Goal: Find specific page/section: Find specific page/section

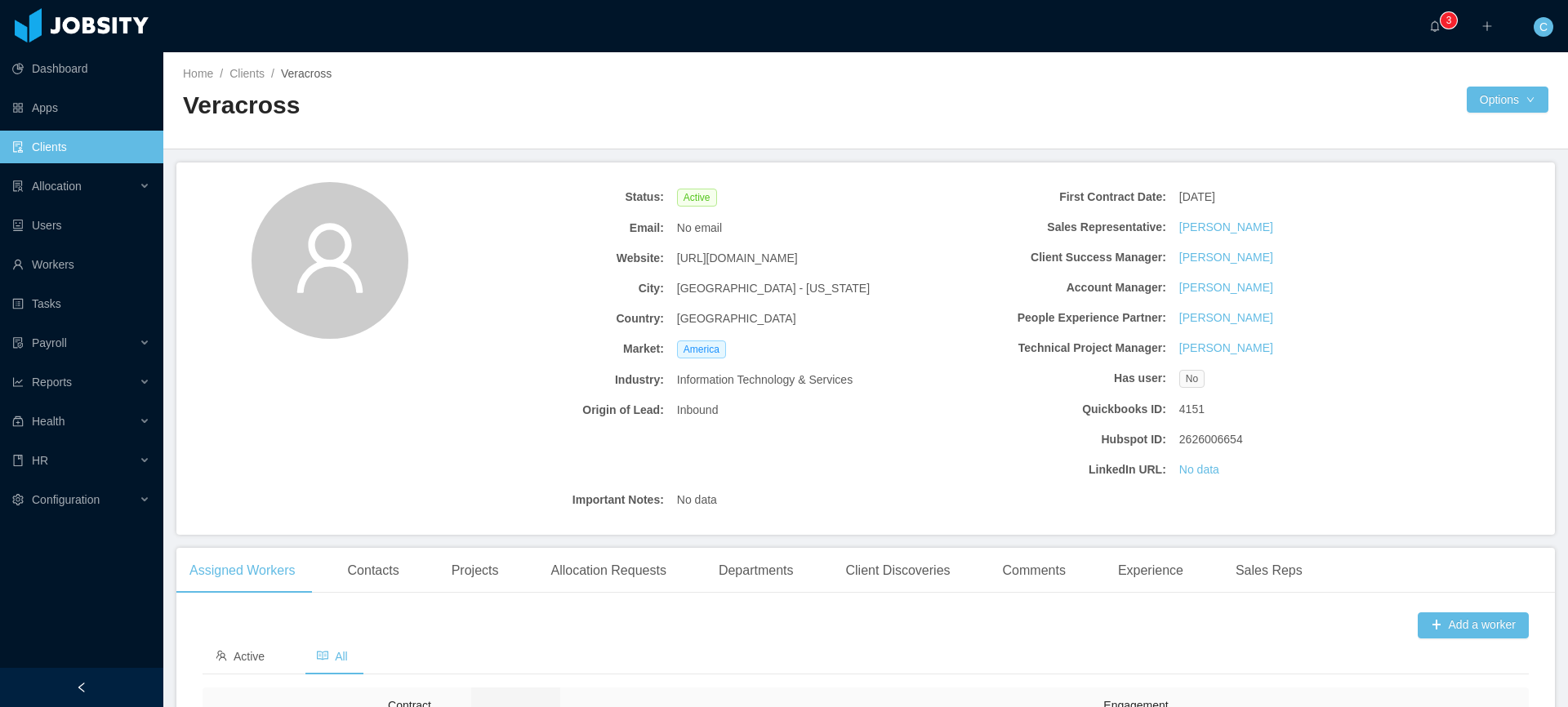
scroll to position [663, 0]
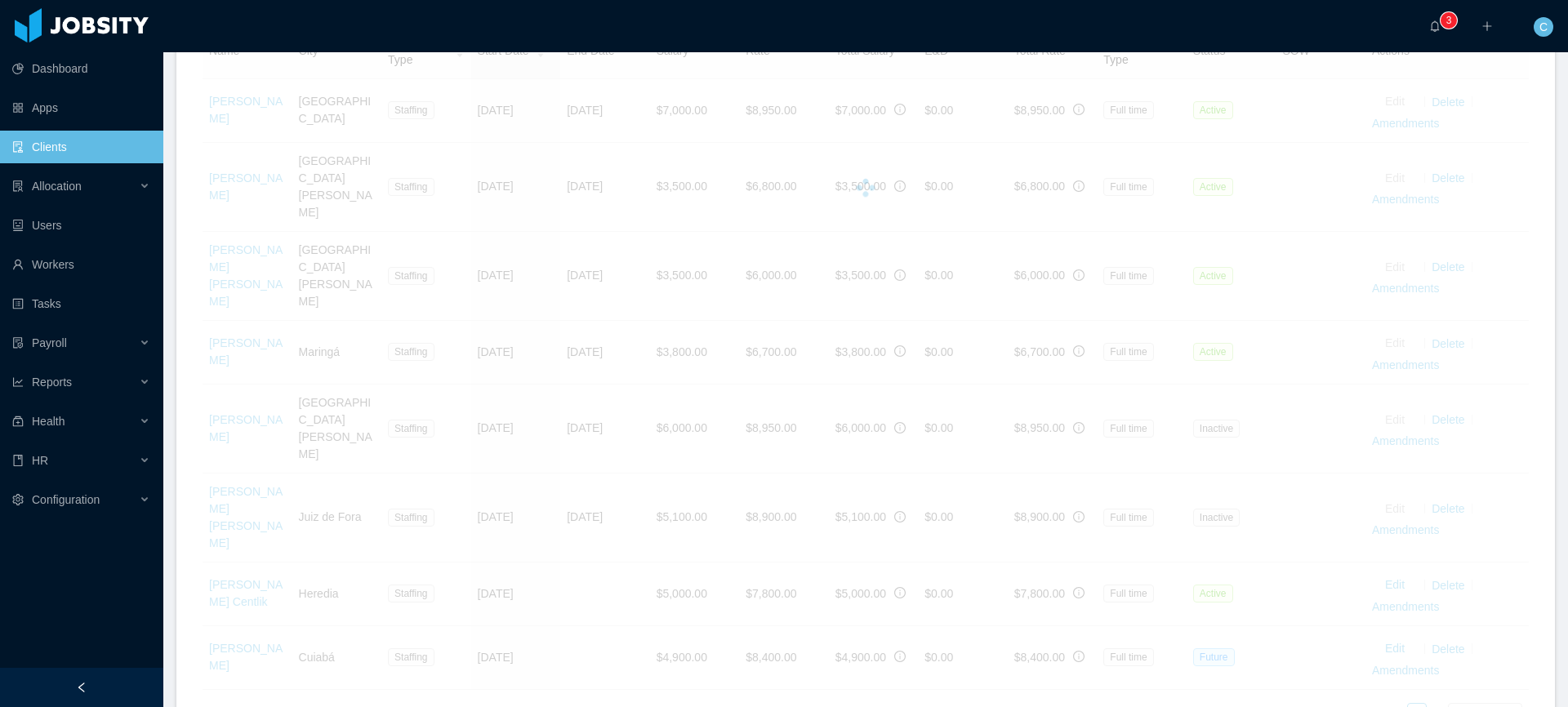
scroll to position [503, 0]
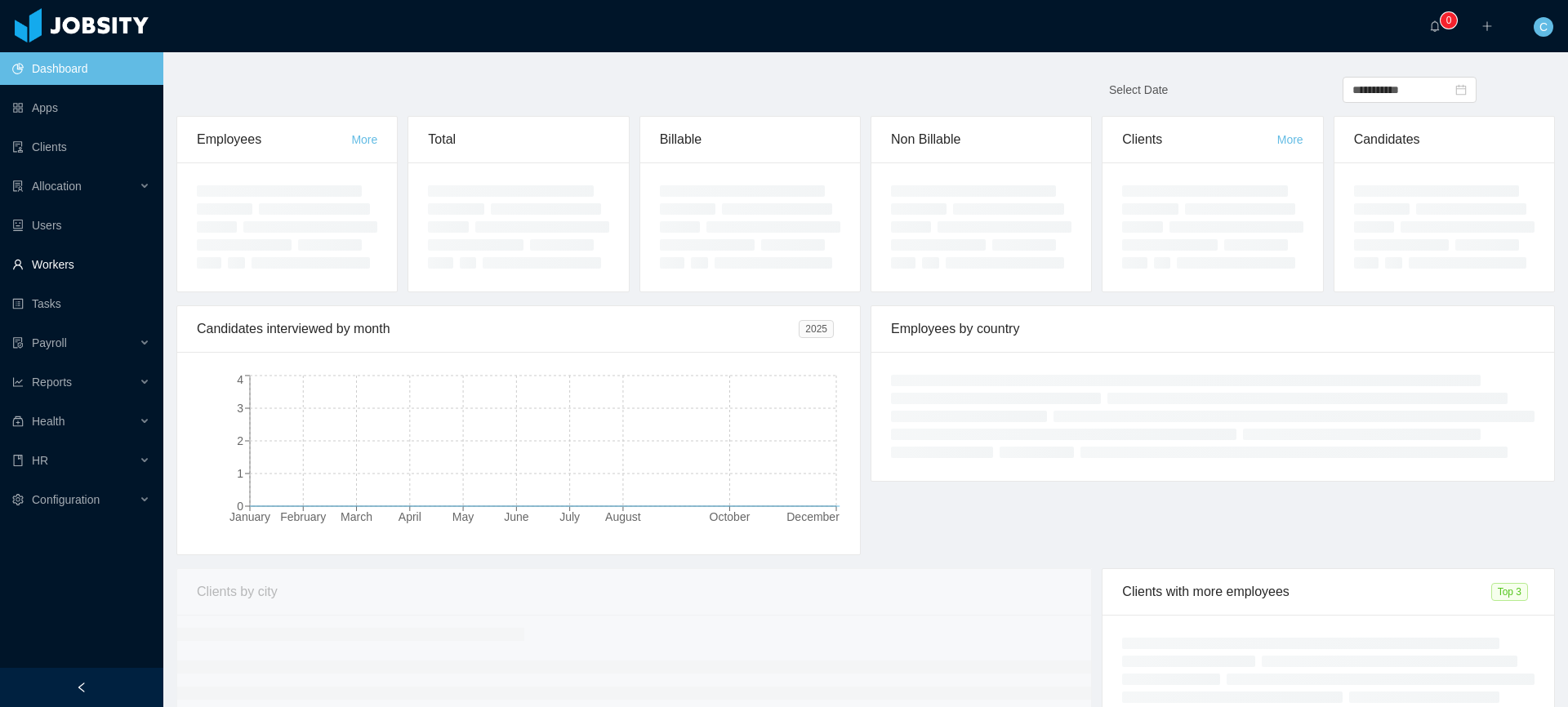
click at [64, 265] on link "Workers" at bounding box center [82, 264] width 138 height 32
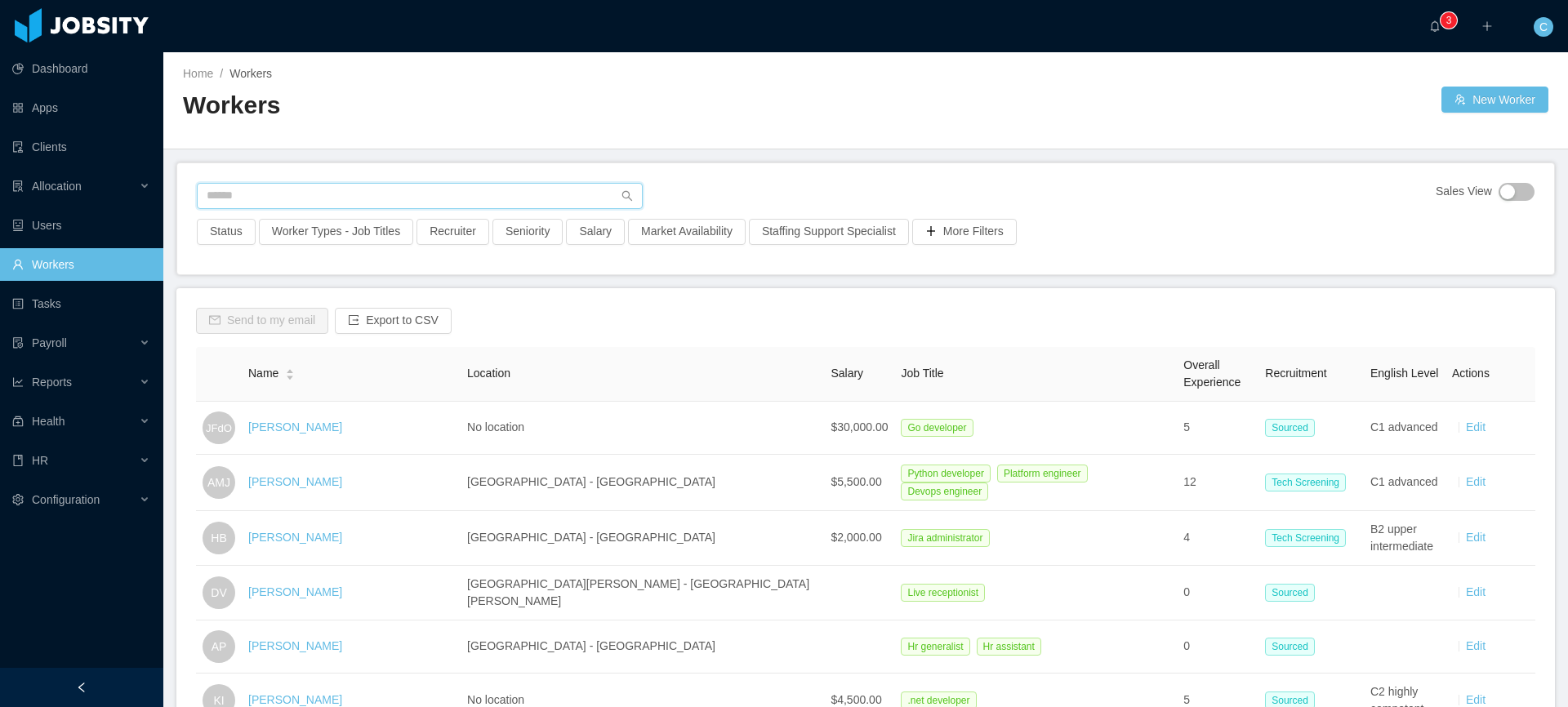
click at [239, 198] on input "text" at bounding box center [420, 196] width 446 height 27
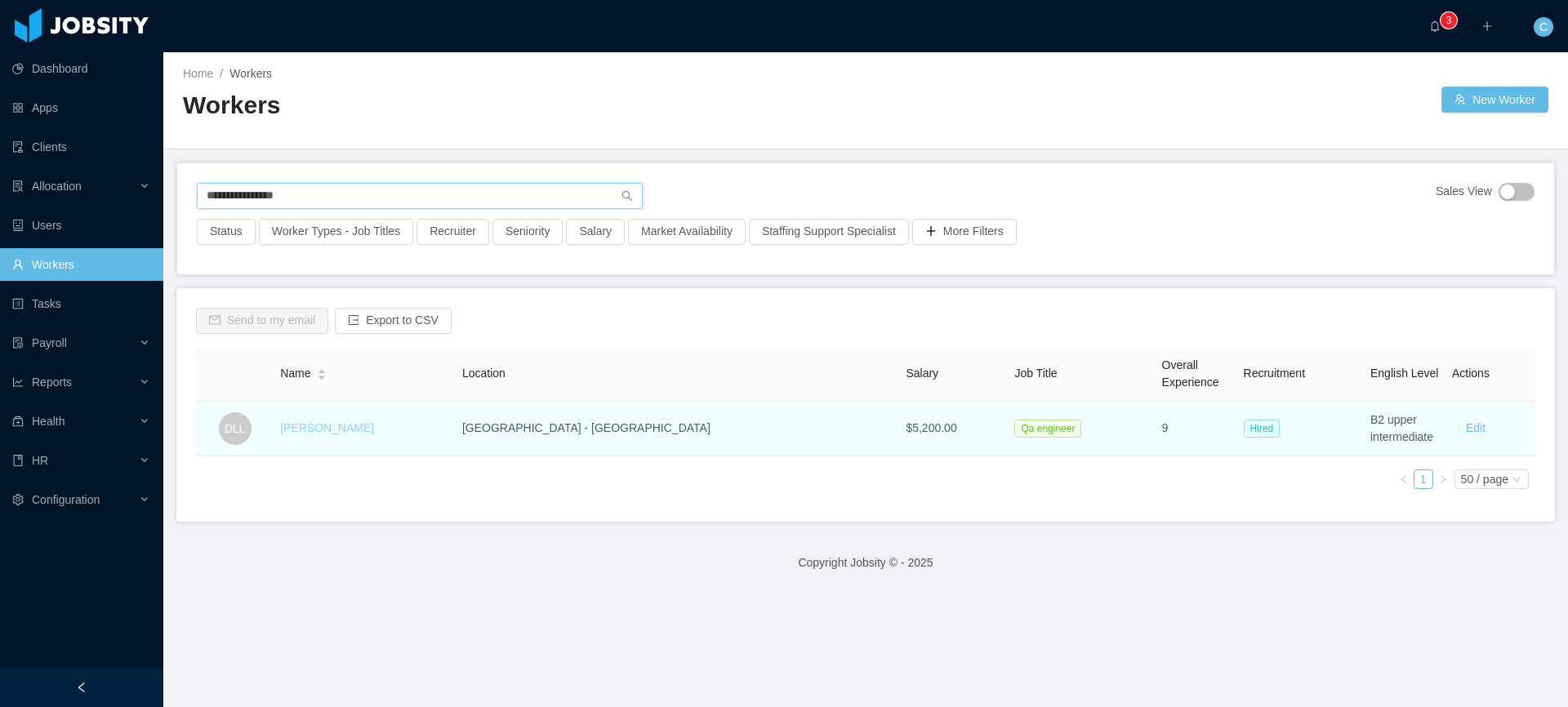
type input "**********"
click at [360, 427] on link "Diana Lorena Llanos" at bounding box center [327, 428] width 94 height 13
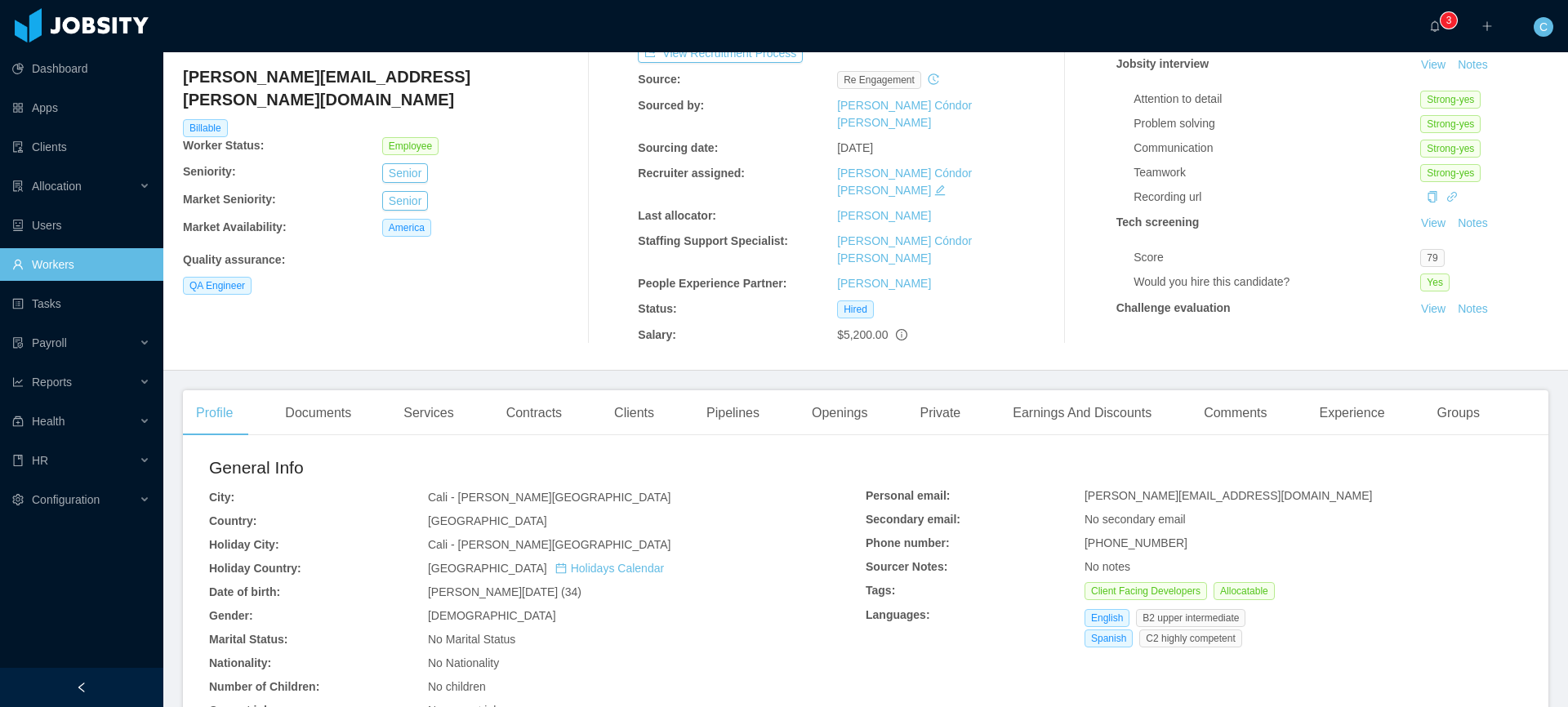
scroll to position [113, 0]
drag, startPoint x: 427, startPoint y: 570, endPoint x: 555, endPoint y: 570, distance: 128.0
click at [555, 570] on div "General Info City: Cali - Valle del Cauca Country: Colombia Holiday City: Cali …" at bounding box center [538, 644] width 657 height 383
